Goal: Find specific page/section: Find specific page/section

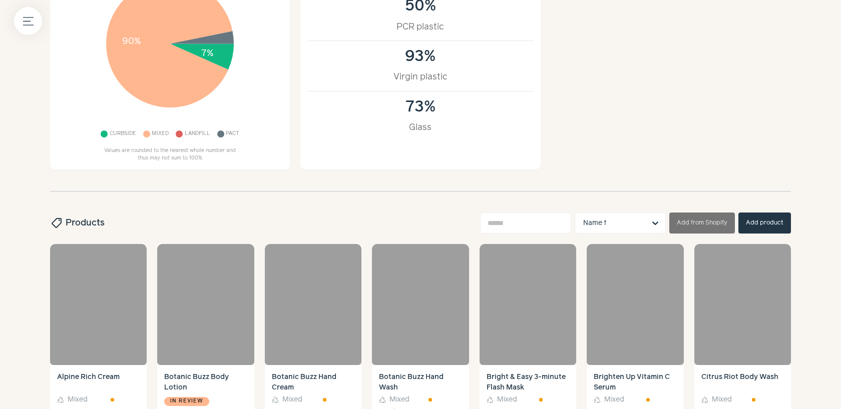
scroll to position [179, 0]
click at [103, 137] on div at bounding box center [104, 134] width 9 height 9
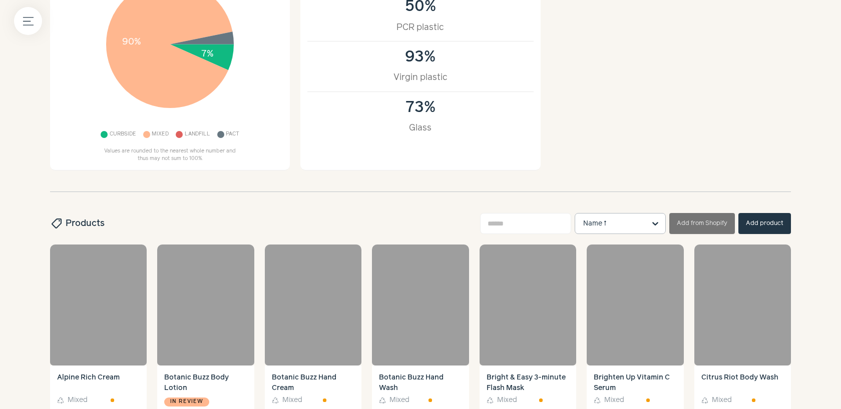
click at [589, 222] on input "text" at bounding box center [614, 224] width 62 height 20
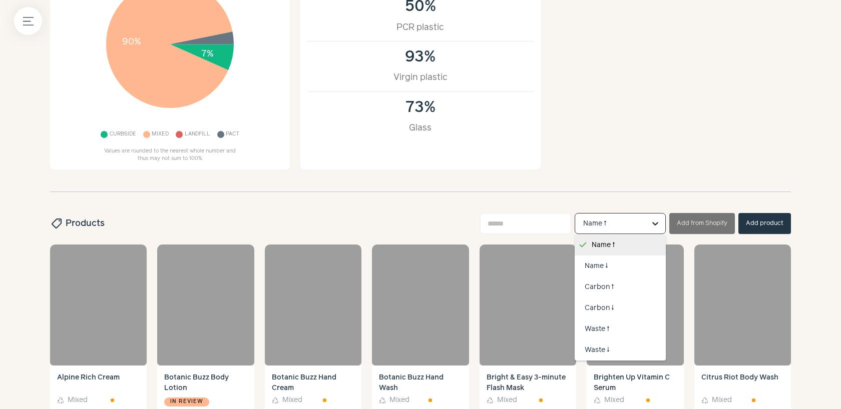
click at [589, 222] on input "text" at bounding box center [614, 224] width 62 height 20
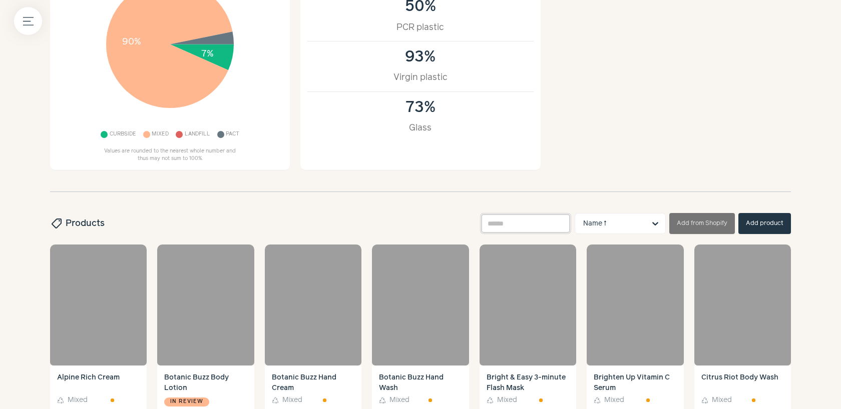
click at [543, 222] on input "text" at bounding box center [525, 223] width 91 height 21
click at [633, 222] on input "text" at bounding box center [614, 224] width 62 height 20
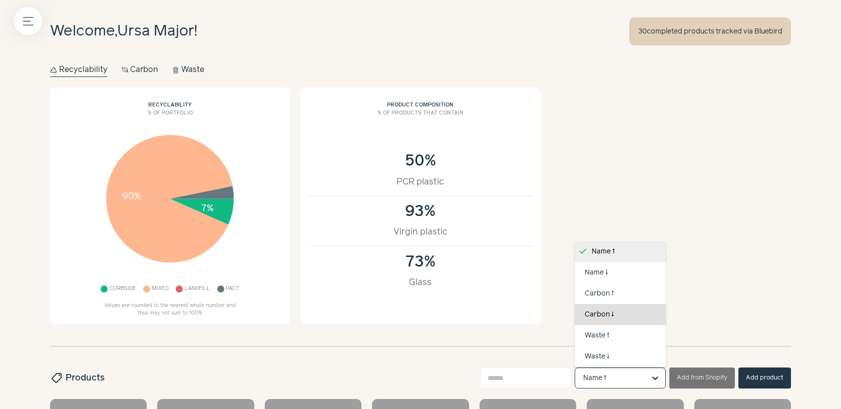
scroll to position [111, 0]
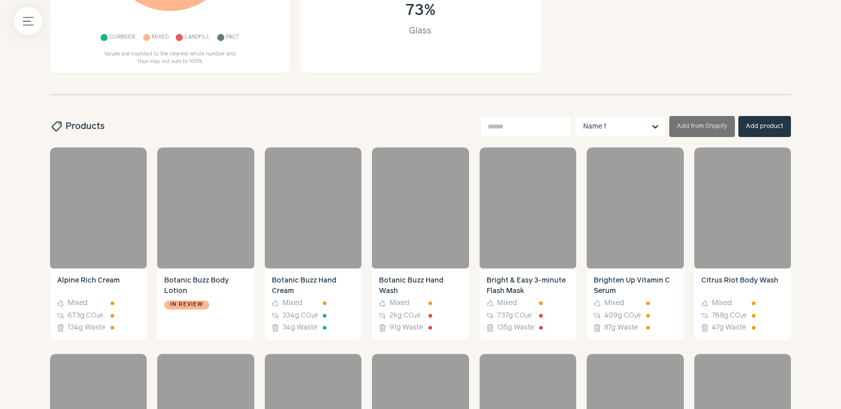
scroll to position [412, 0]
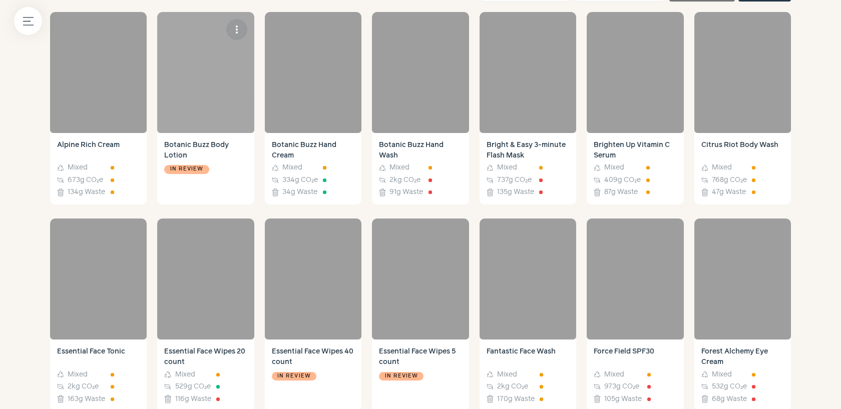
click at [213, 173] on div "In review" at bounding box center [205, 180] width 83 height 35
